Goal: Information Seeking & Learning: Learn about a topic

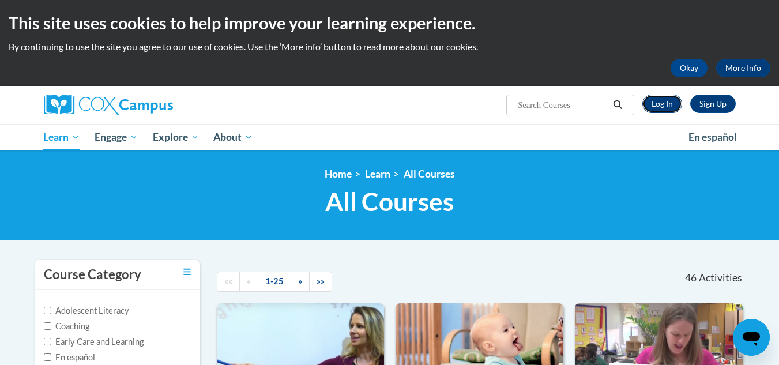
click at [666, 102] on link "Log In" at bounding box center [663, 104] width 40 height 18
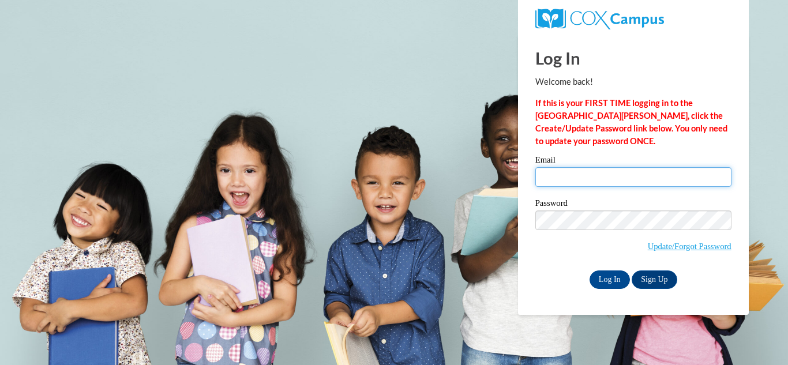
click at [637, 177] on input "Email" at bounding box center [633, 177] width 196 height 20
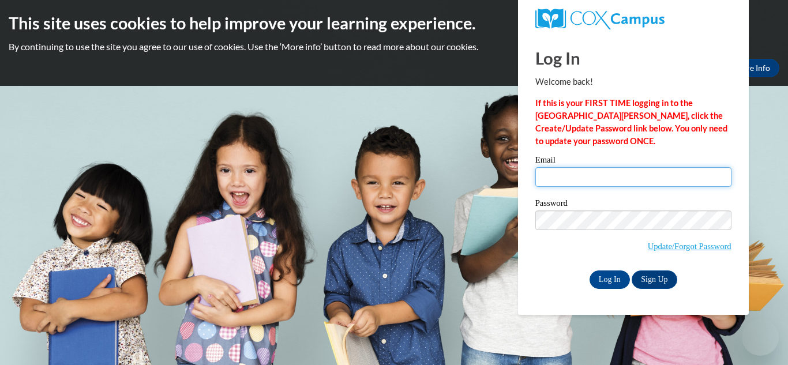
type input "tigger09853@yahoo.com"
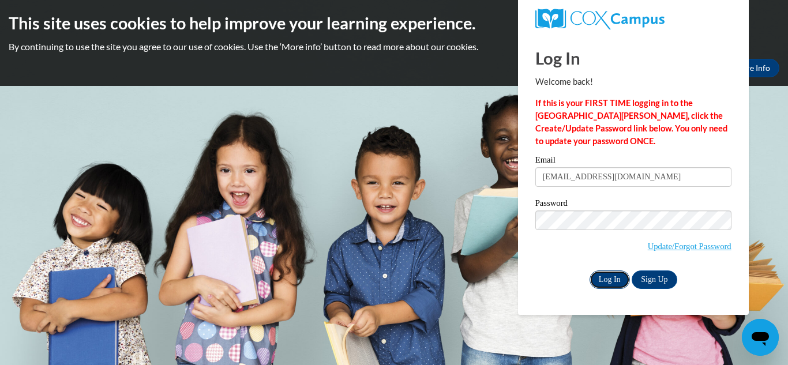
click at [605, 275] on input "Log In" at bounding box center [610, 280] width 40 height 18
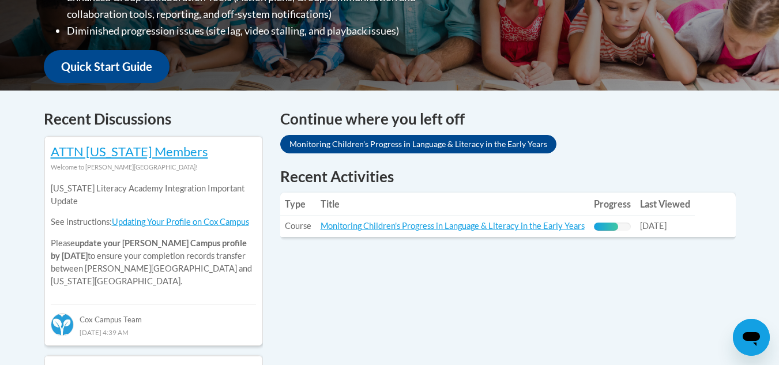
scroll to position [404, 0]
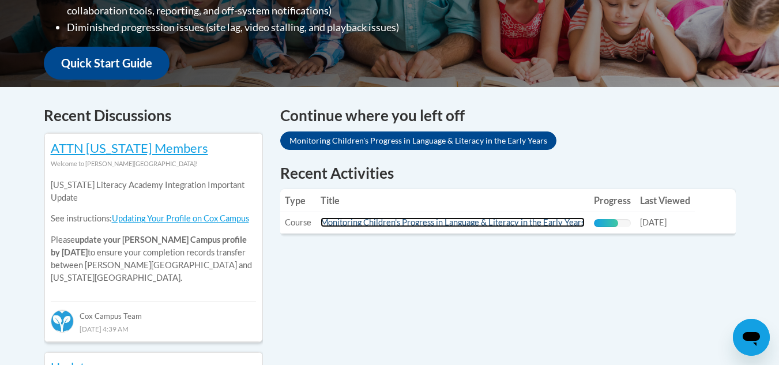
click at [546, 222] on link "Monitoring Children's Progress in Language & Literacy in the Early Years" at bounding box center [453, 222] width 264 height 10
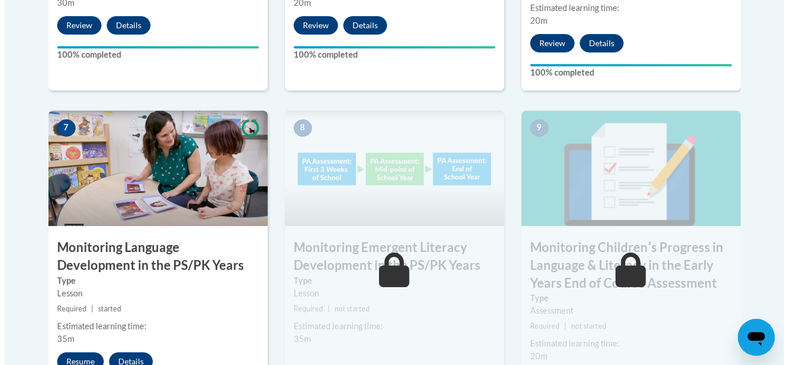
scroll to position [981, 0]
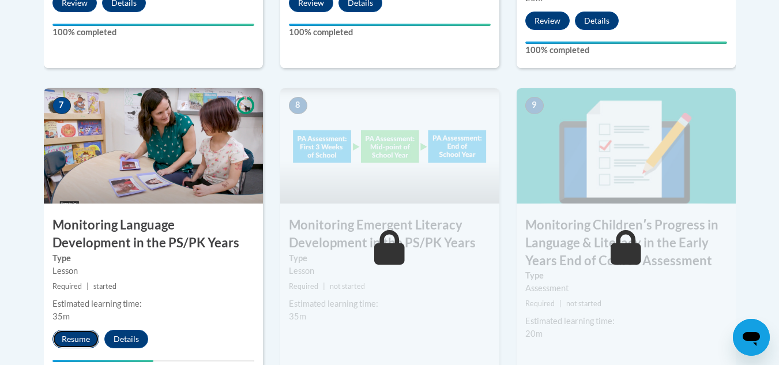
click at [74, 339] on button "Resume" at bounding box center [75, 339] width 47 height 18
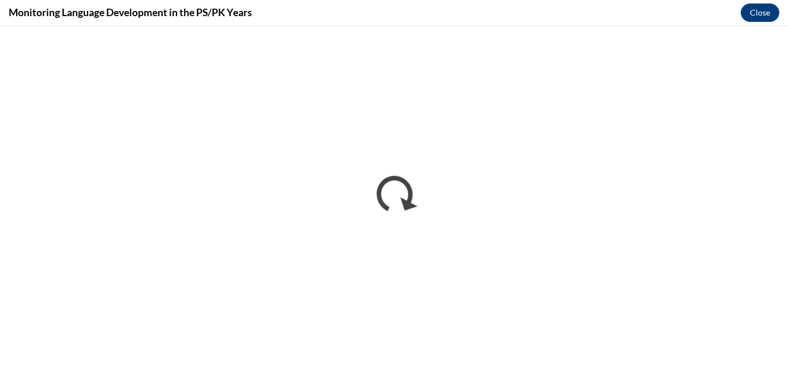
scroll to position [0, 0]
click at [305, 15] on div "Monitoring Language Development in the PS/PK Years Close" at bounding box center [394, 13] width 788 height 26
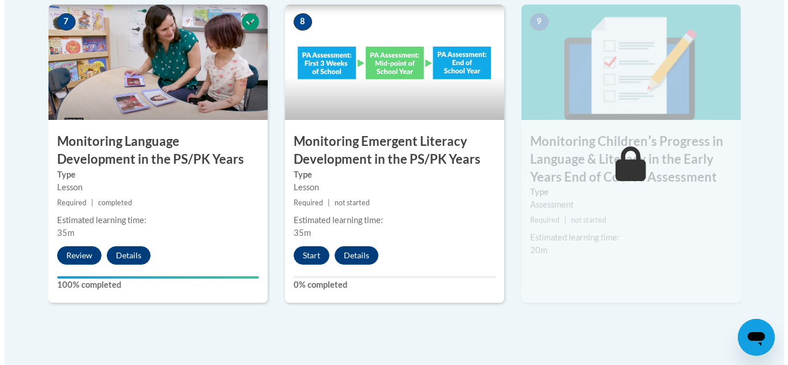
scroll to position [1154, 0]
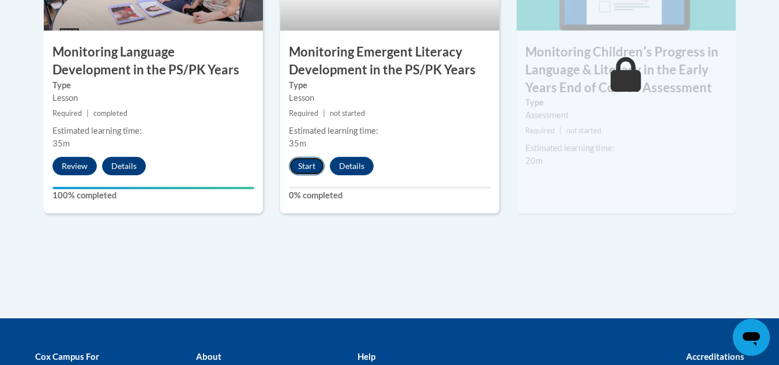
click at [318, 166] on button "Start" at bounding box center [307, 166] width 36 height 18
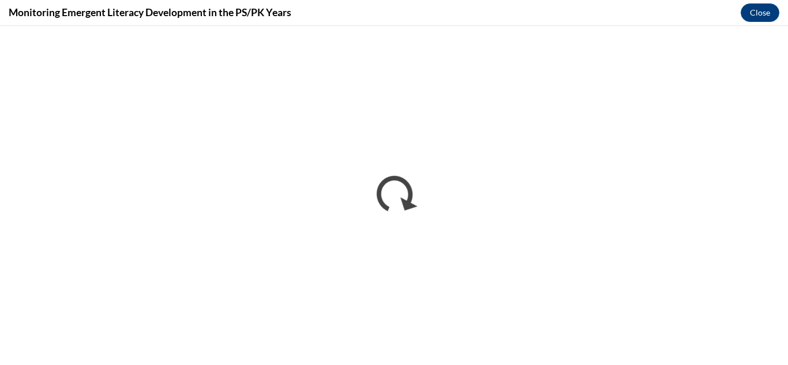
scroll to position [0, 0]
